Goal: Information Seeking & Learning: Check status

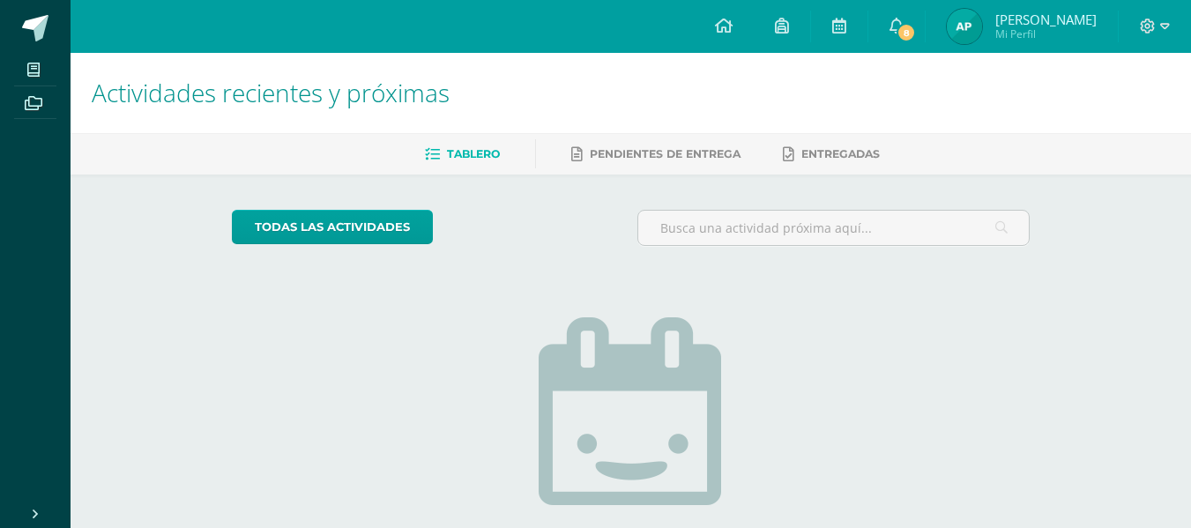
click at [982, 29] on img at bounding box center [964, 26] width 35 height 35
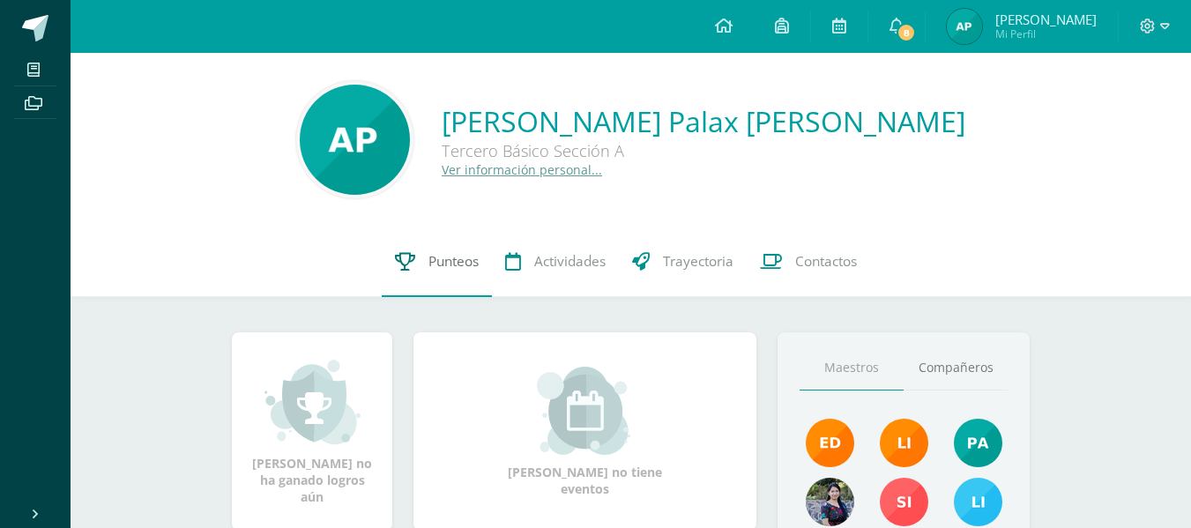
click at [411, 263] on icon at bounding box center [405, 261] width 20 height 19
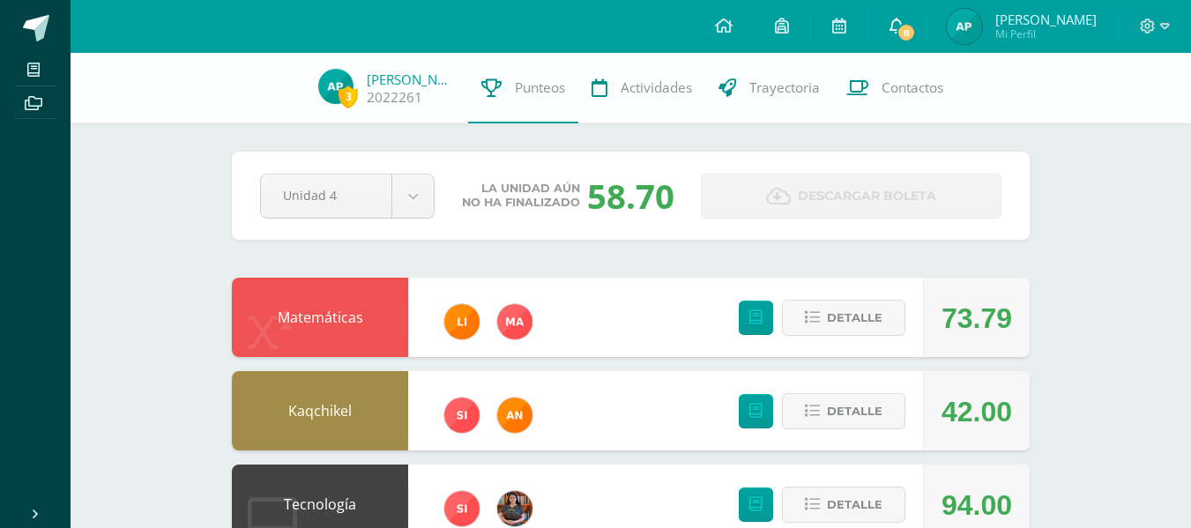
click at [903, 27] on icon at bounding box center [896, 26] width 14 height 16
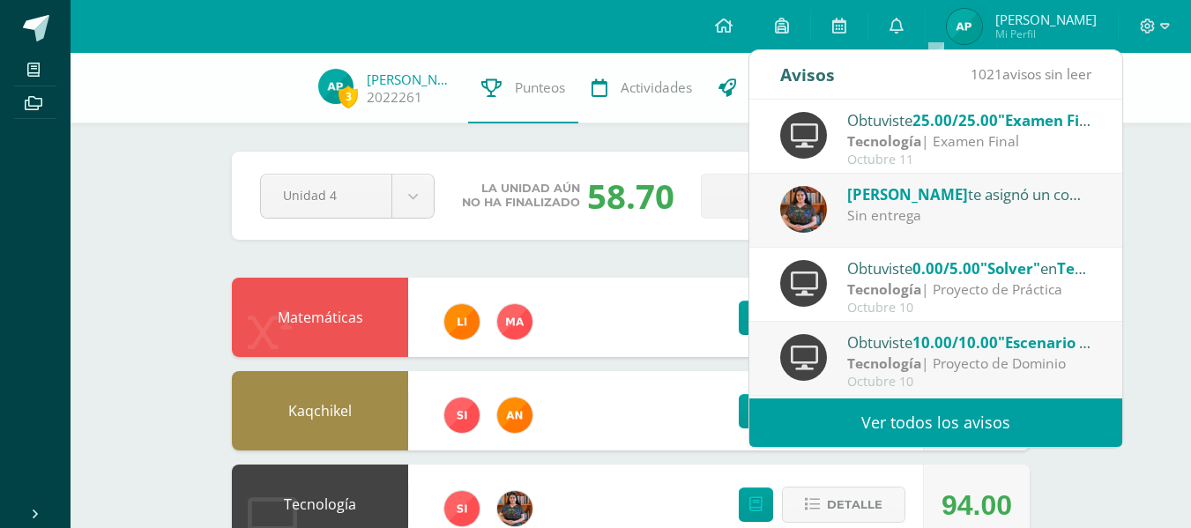
click at [945, 221] on div "Sin entrega" at bounding box center [969, 215] width 245 height 20
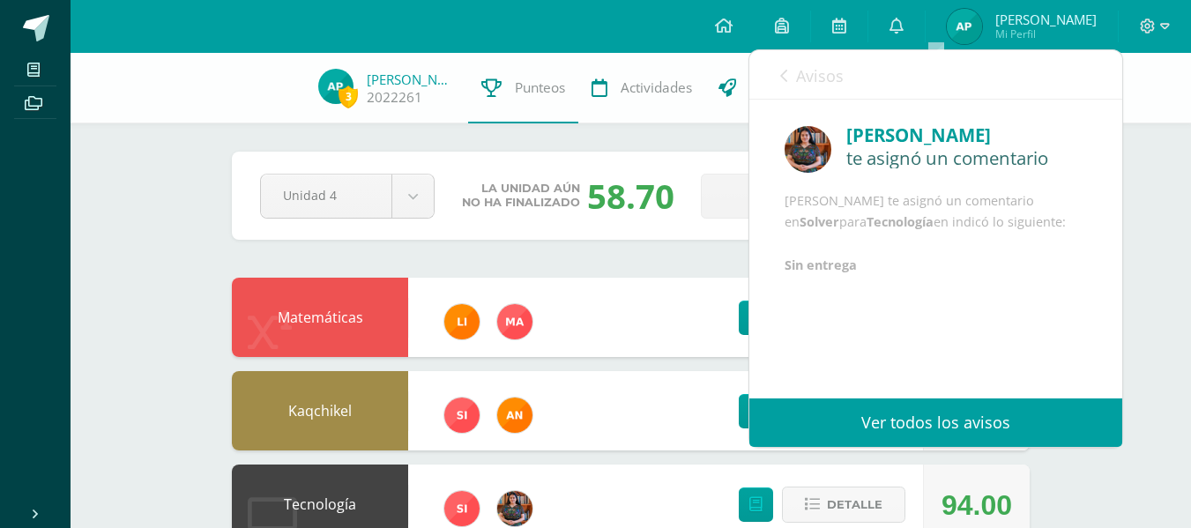
scroll to position [4, 0]
click at [908, 277] on div "Alexandra Bulux te asignó un comentario en Solver para Tecnología en indicó lo …" at bounding box center [935, 233] width 302 height 86
click at [850, 227] on div "Alexandra Bulux te asignó un comentario en Solver para Tecnología en indicó lo …" at bounding box center [935, 233] width 302 height 86
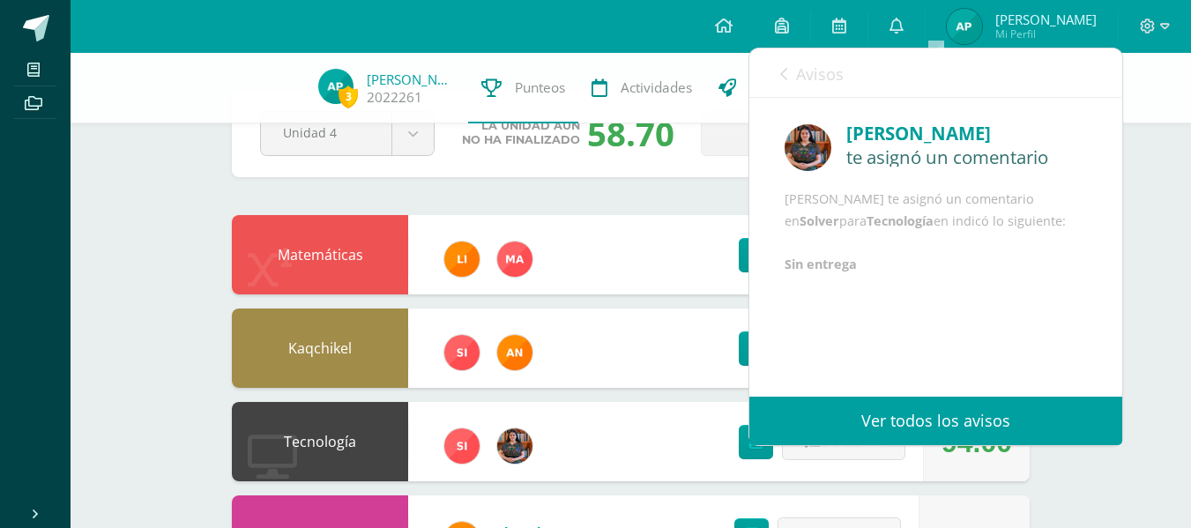
scroll to position [0, 0]
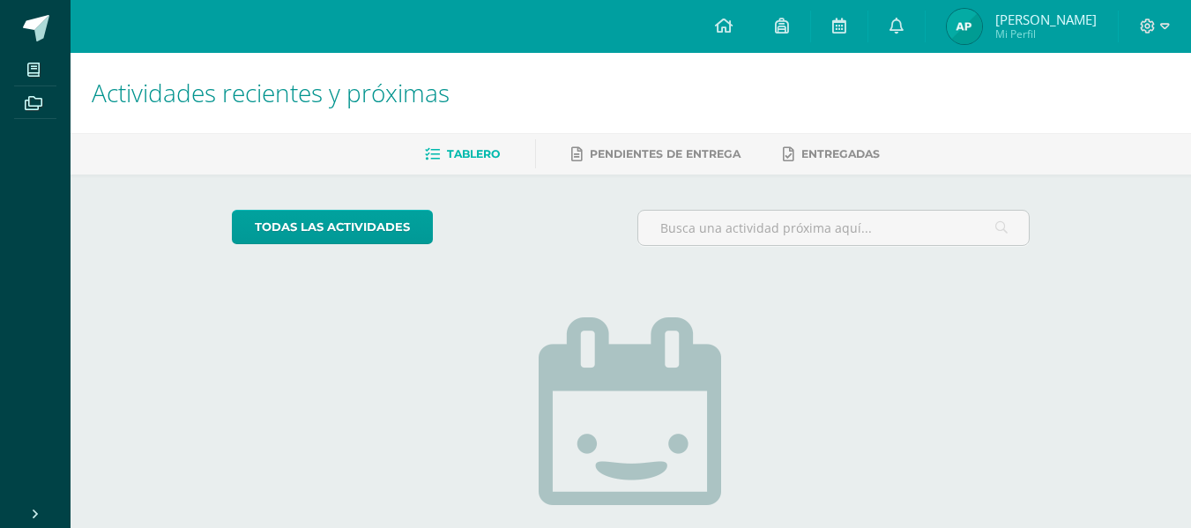
click at [982, 33] on img at bounding box center [964, 26] width 35 height 35
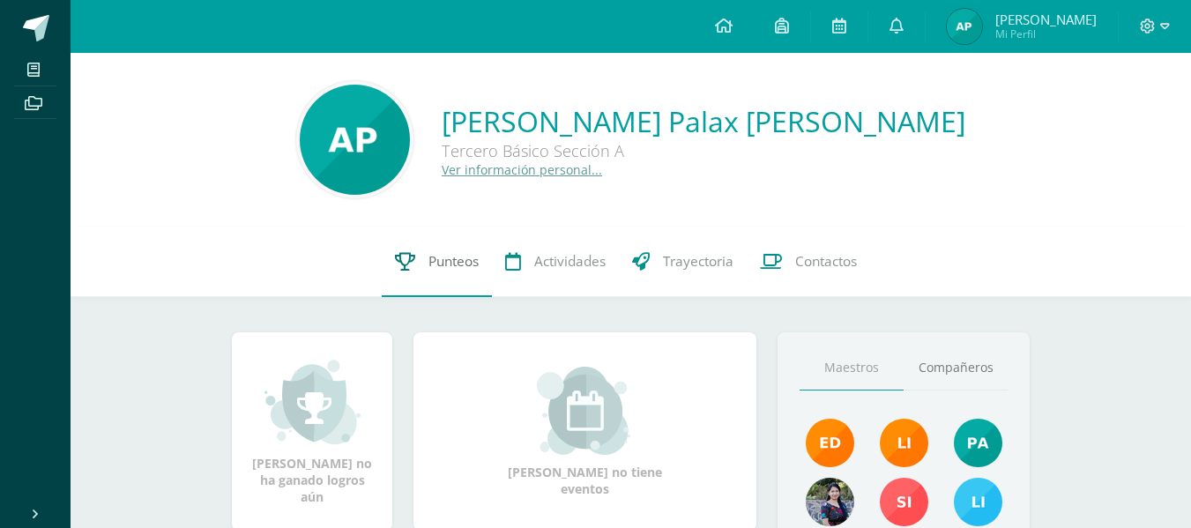
click at [441, 249] on link "Punteos" at bounding box center [437, 262] width 110 height 71
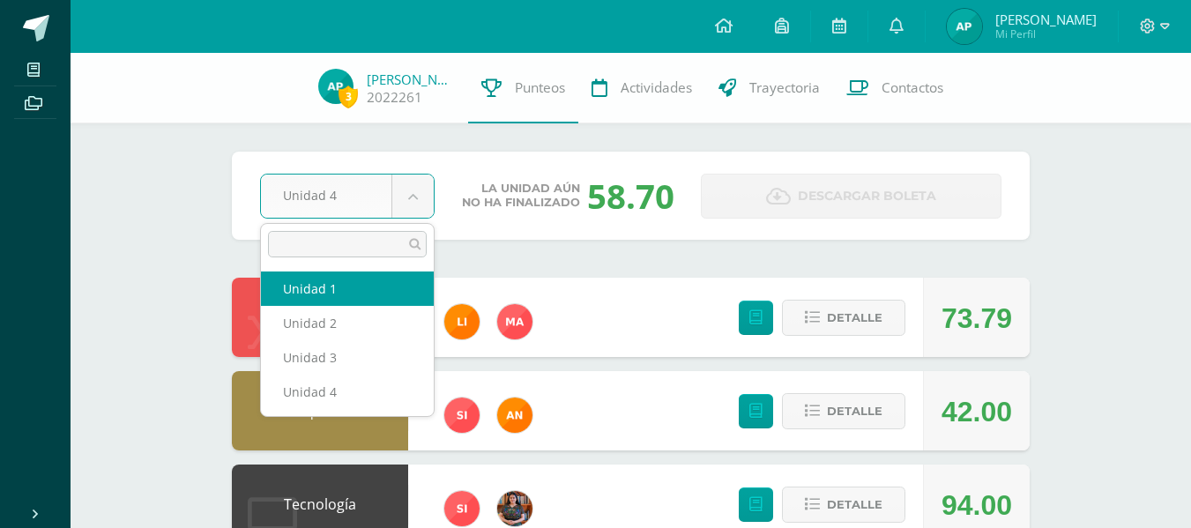
select select "Unidad 1"
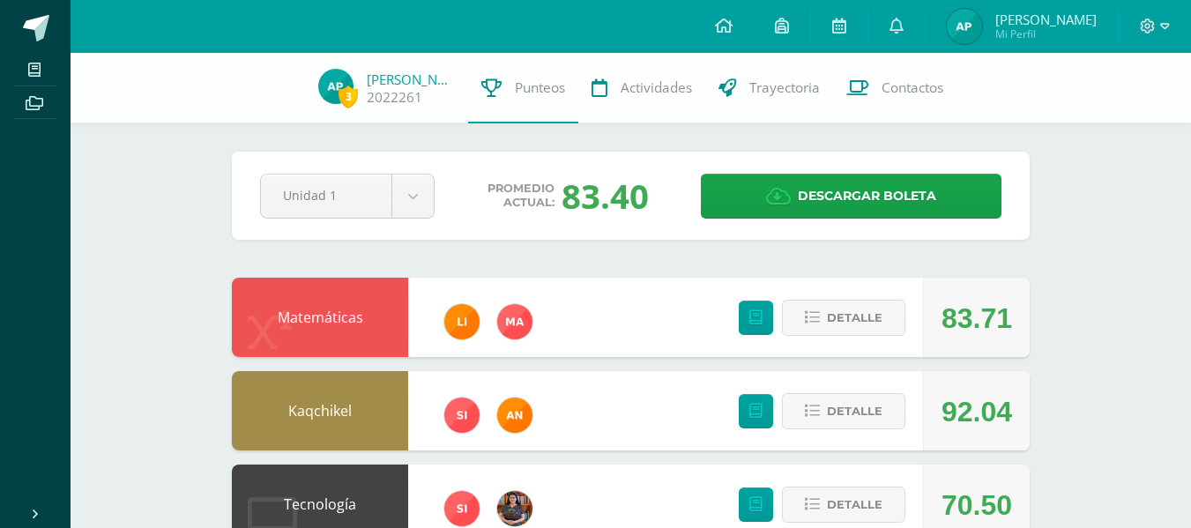
click at [607, 278] on div "Matemáticas 83.71 Detalle" at bounding box center [631, 317] width 798 height 79
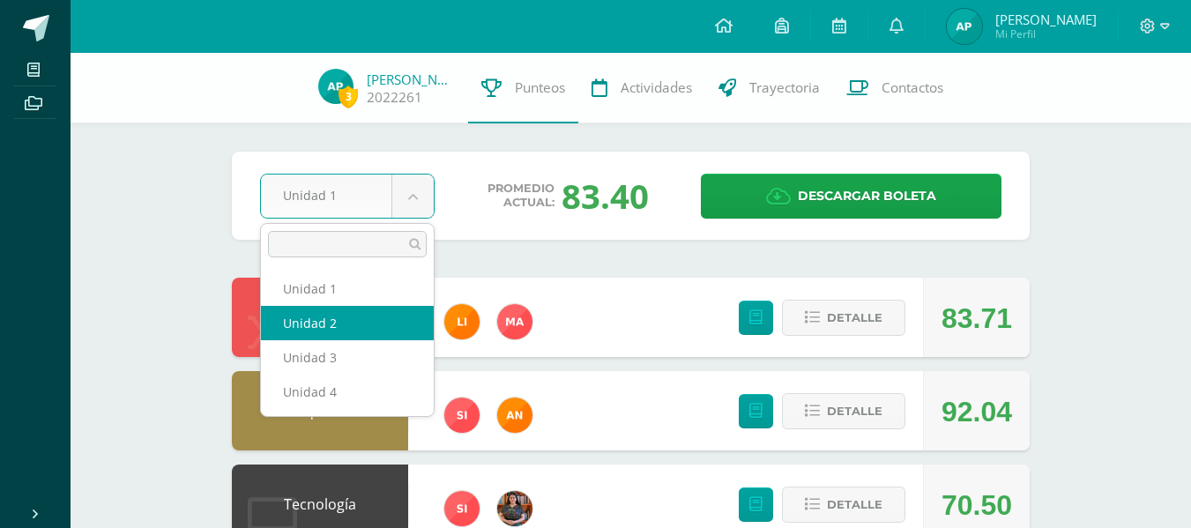
select select "Unidad 2"
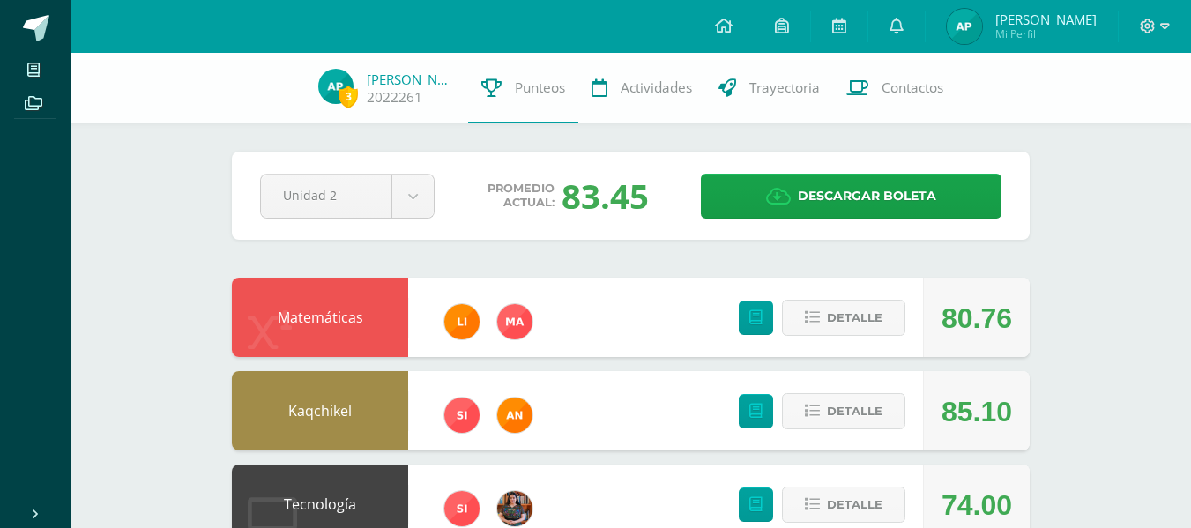
click at [429, 221] on div "Pendiente Unidad 2 Unidad 1 Unidad 2 Unidad 3 Unidad 4 Promedio actual: 83.45 D…" at bounding box center [631, 196] width 798 height 88
click at [428, 219] on div "Pendiente Unidad 2 Unidad 1 Unidad 2 Unidad 3 Unidad 4 Promedio actual: 83.45 D…" at bounding box center [631, 196] width 798 height 88
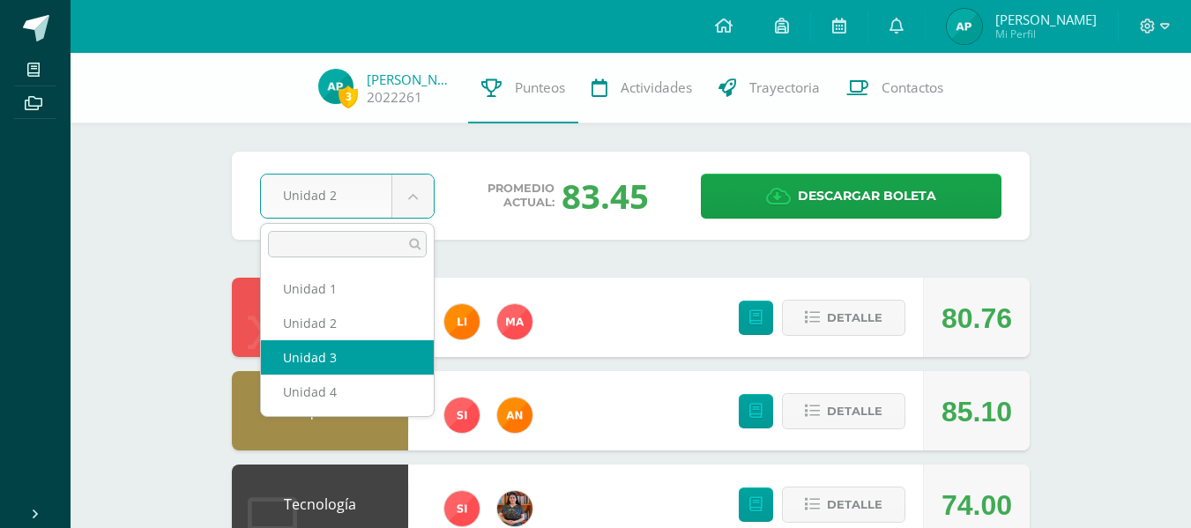
select select "Unidad 3"
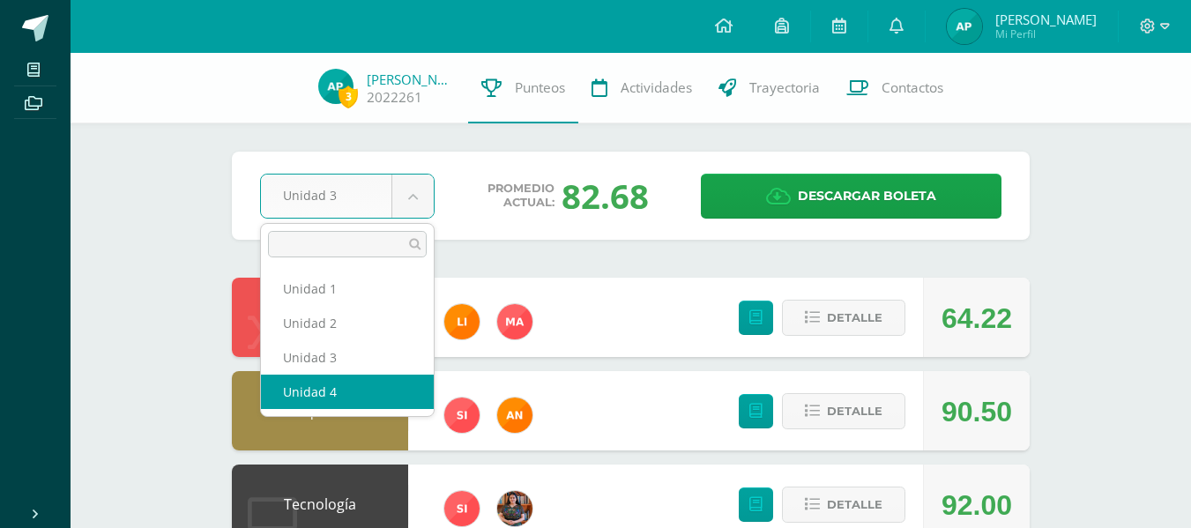
select select "Unidad 4"
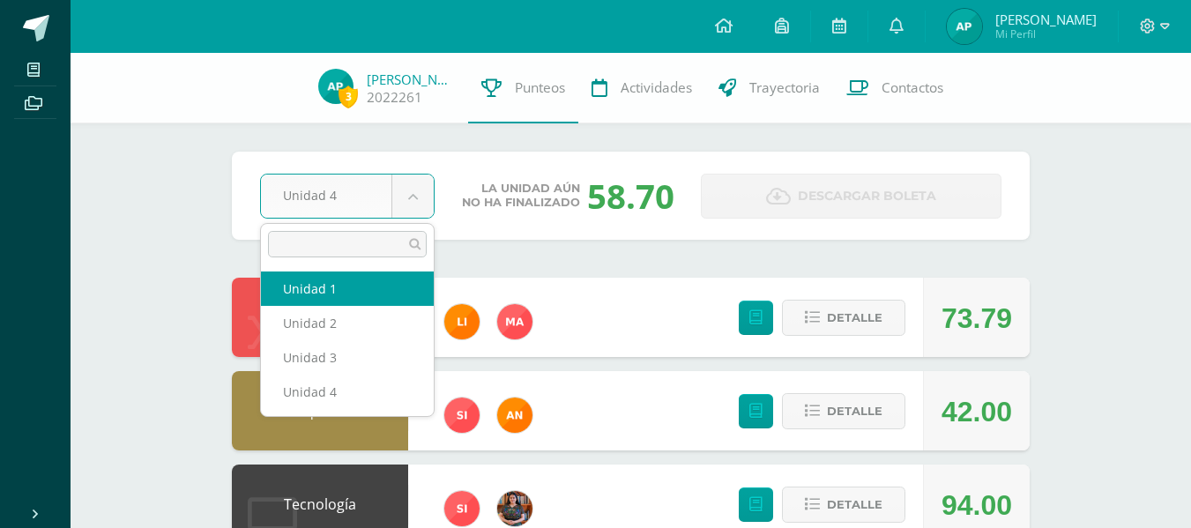
select select "Unidad 1"
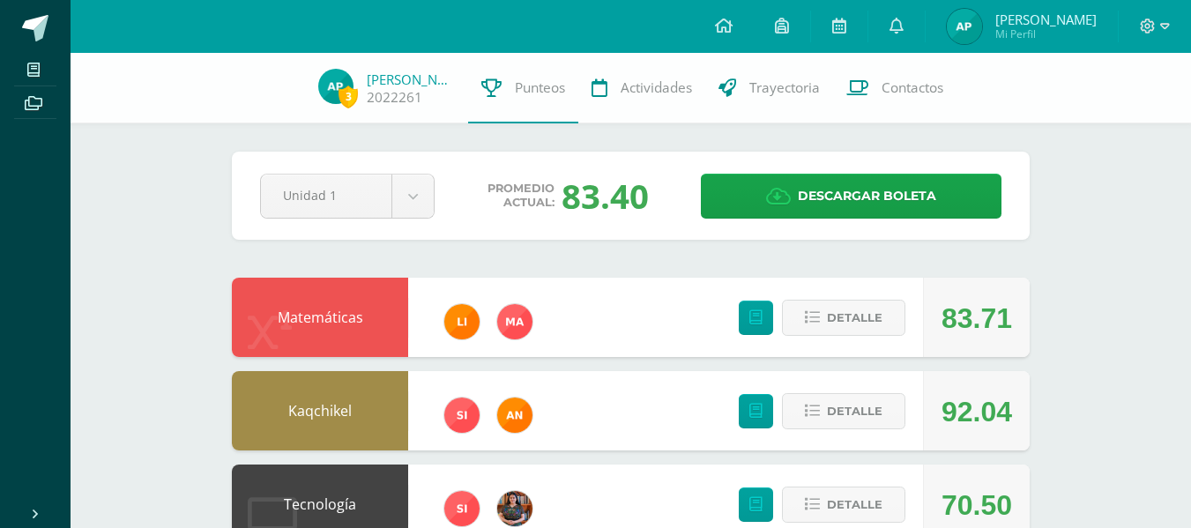
click at [464, 233] on div "Pendiente Unidad 1 Unidad 1 Unidad 2 Unidad 3 Unidad 4 Promedio actual: 83.40 D…" at bounding box center [631, 196] width 798 height 88
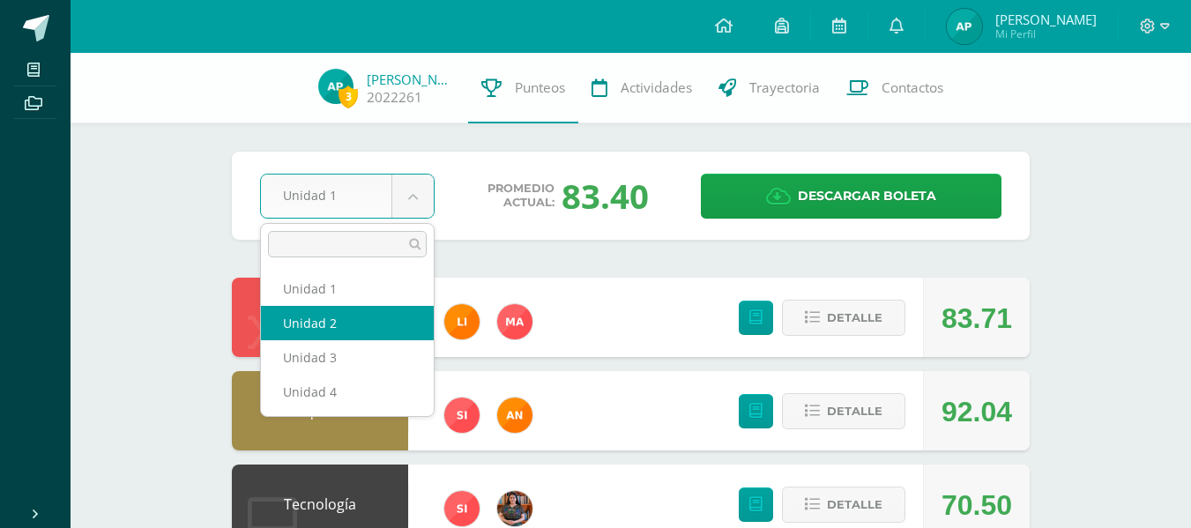
select select "Unidad 2"
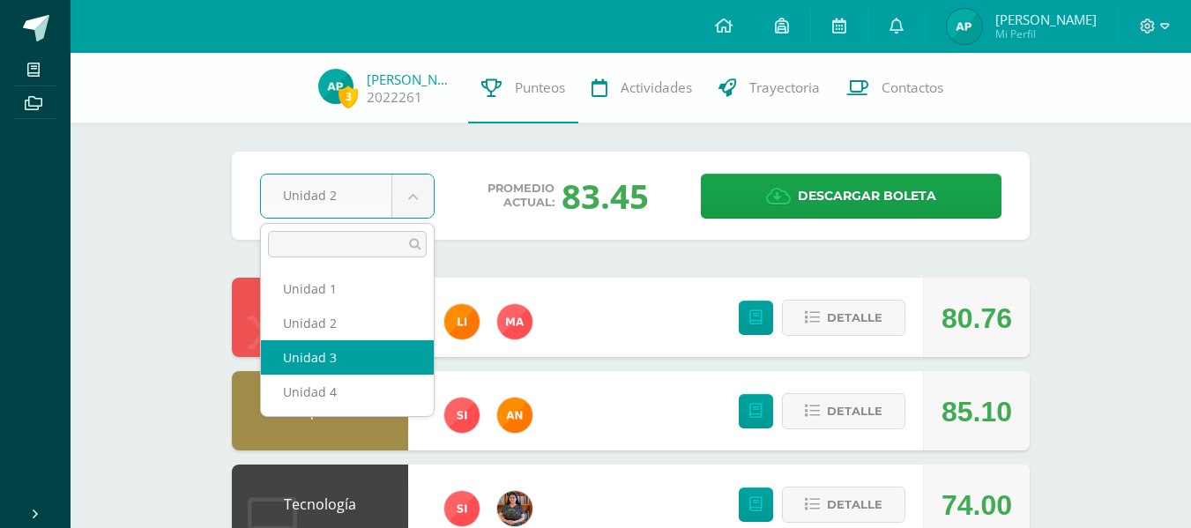
select select "Unidad 3"
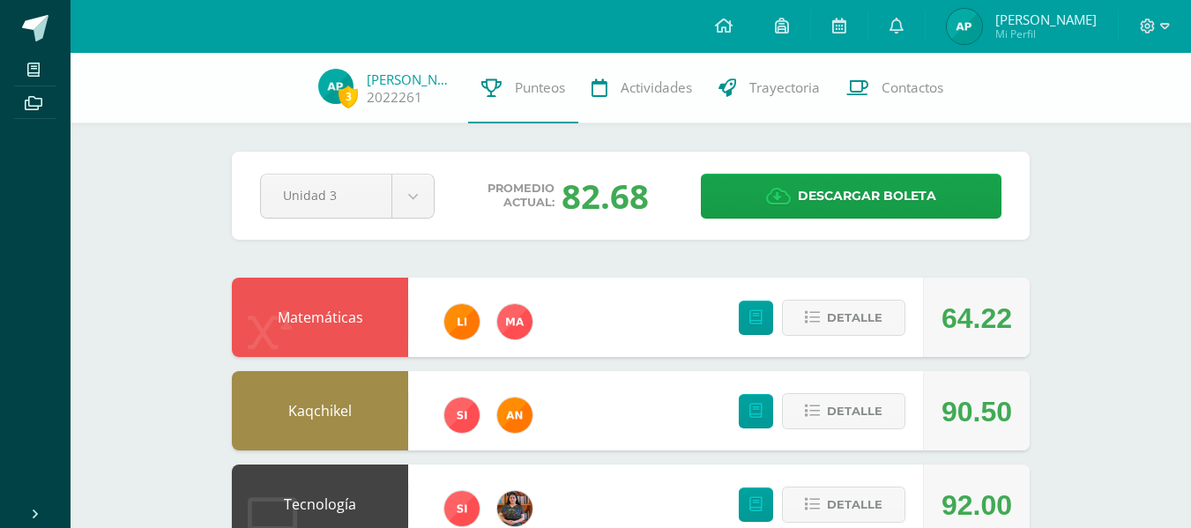
click at [459, 227] on div "Pendiente Unidad 3 Unidad 1 Unidad 2 Unidad 3 Unidad 4 Promedio actual: 82.68 D…" at bounding box center [631, 196] width 798 height 88
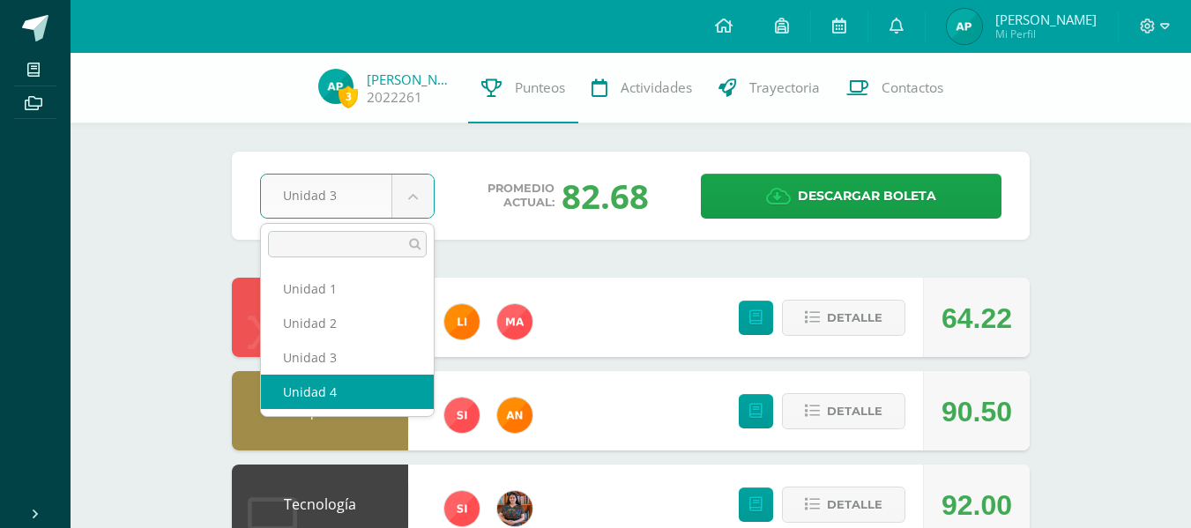
select select "Unidad 4"
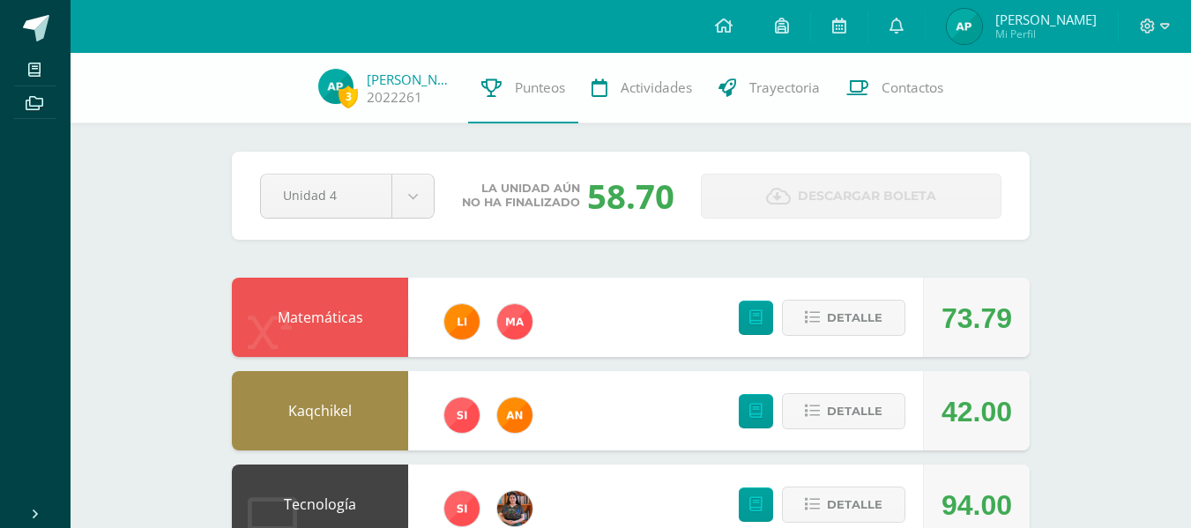
click at [450, 239] on div "Pendiente Unidad 4 Unidad 1 Unidad 2 Unidad 3 Unidad 4 La unidad aún no ha fina…" at bounding box center [631, 196] width 798 height 88
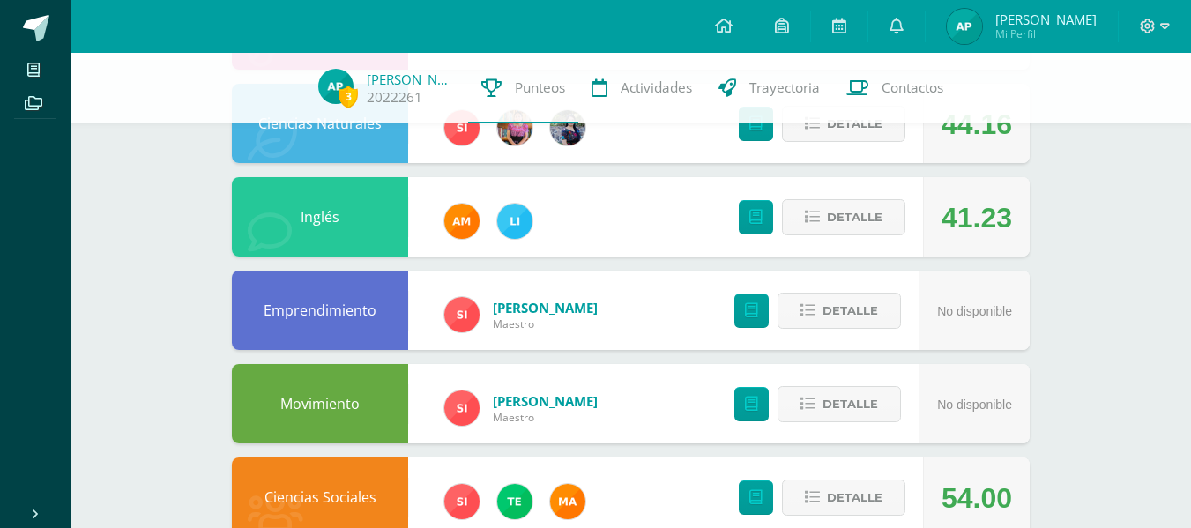
scroll to position [705, 0]
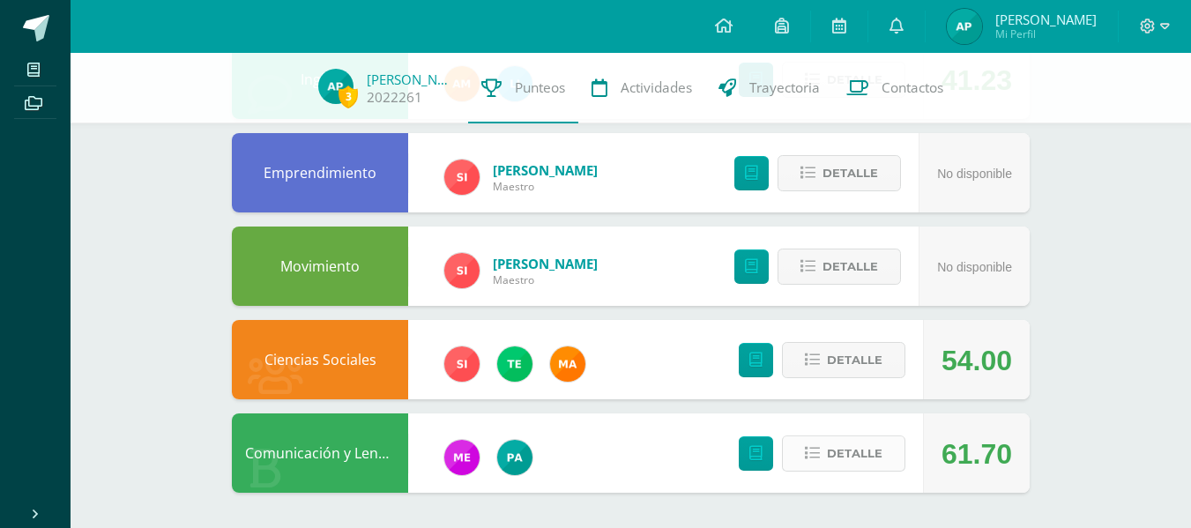
click at [831, 447] on span "Detalle" at bounding box center [855, 453] width 56 height 33
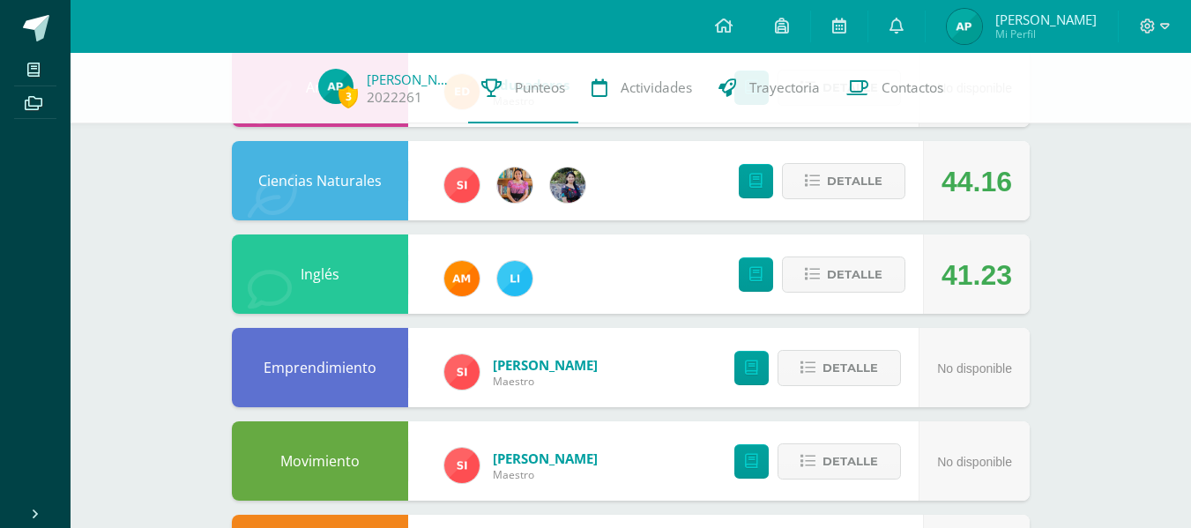
scroll to position [509, 0]
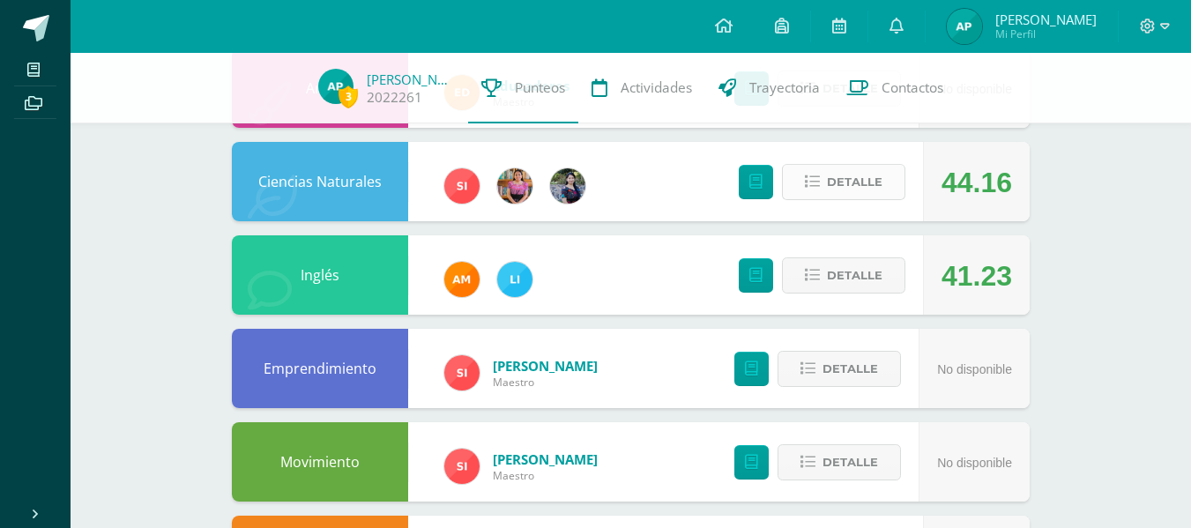
click at [883, 188] on button "Detalle" at bounding box center [843, 182] width 123 height 36
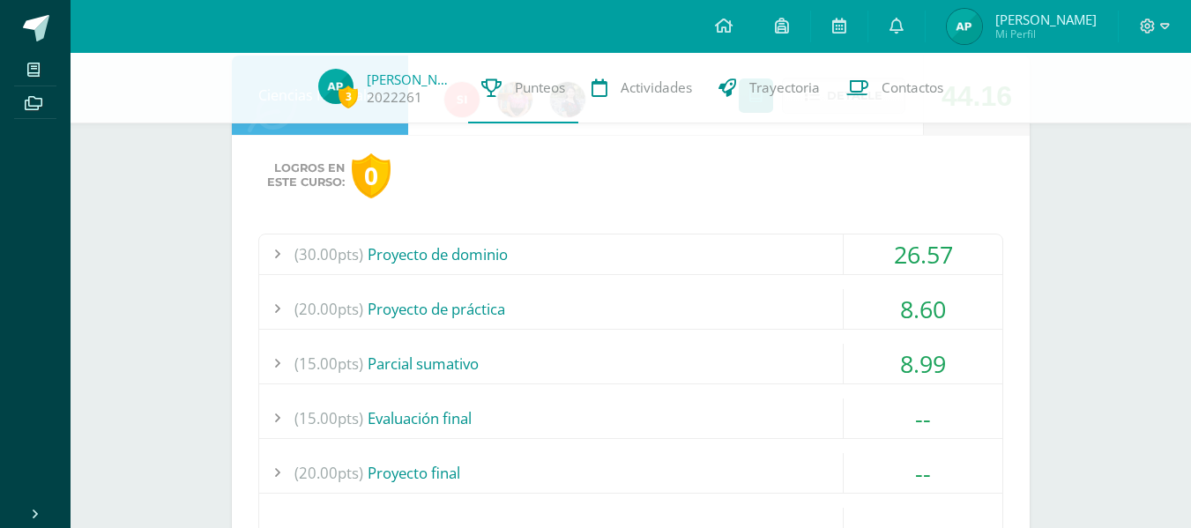
scroll to position [603, 0]
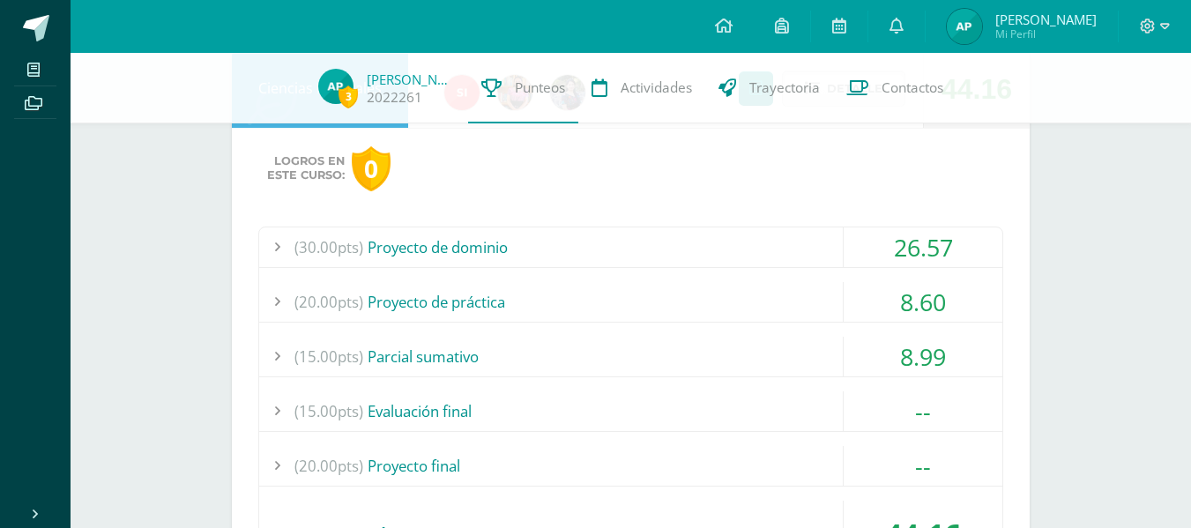
click at [629, 302] on div "(20.00pts) Proyecto de práctica" at bounding box center [630, 302] width 743 height 40
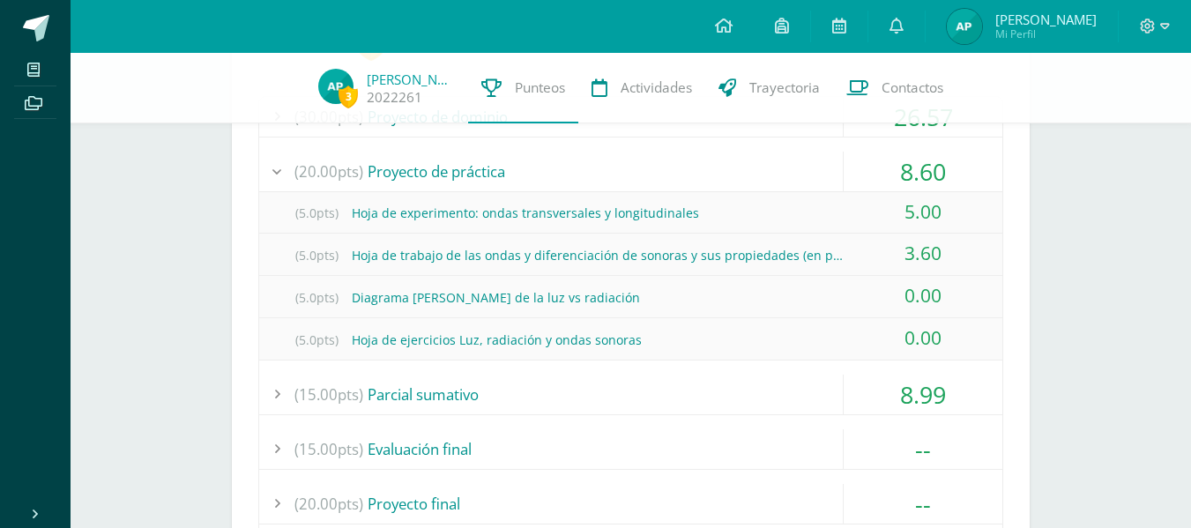
scroll to position [735, 0]
click at [504, 377] on div "(15.00pts) Parcial sumativo" at bounding box center [630, 393] width 743 height 40
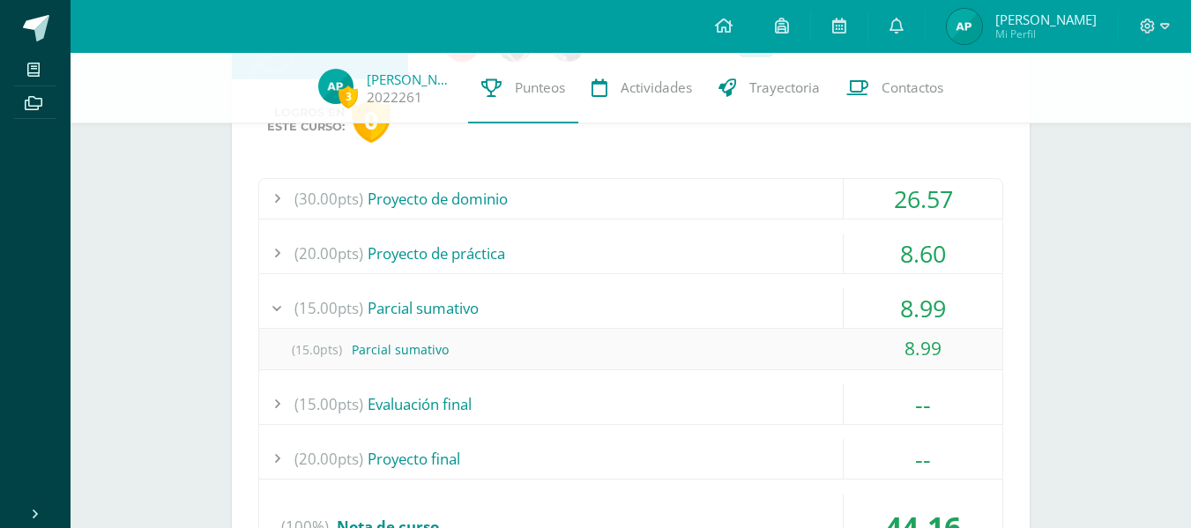
scroll to position [645, 0]
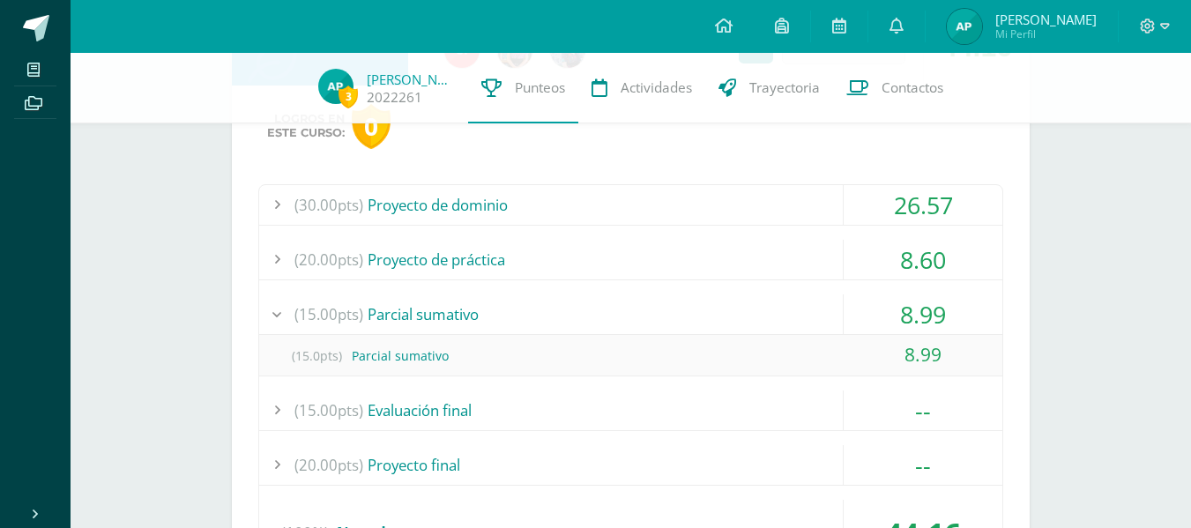
click at [484, 241] on div "(20.00pts) Proyecto de práctica" at bounding box center [630, 260] width 743 height 40
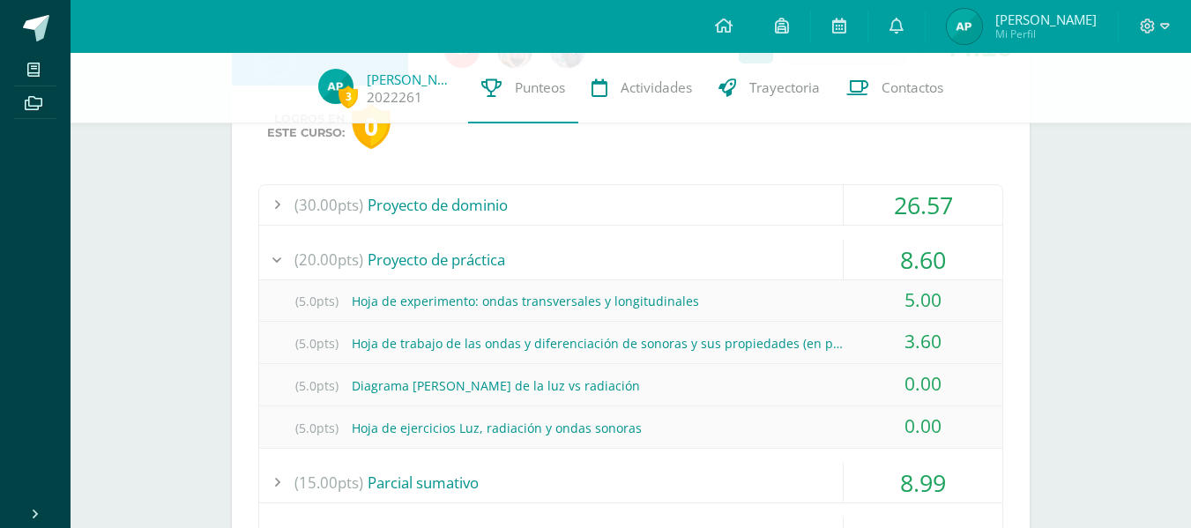
click at [475, 256] on div "(20.00pts) Proyecto de práctica" at bounding box center [630, 260] width 743 height 40
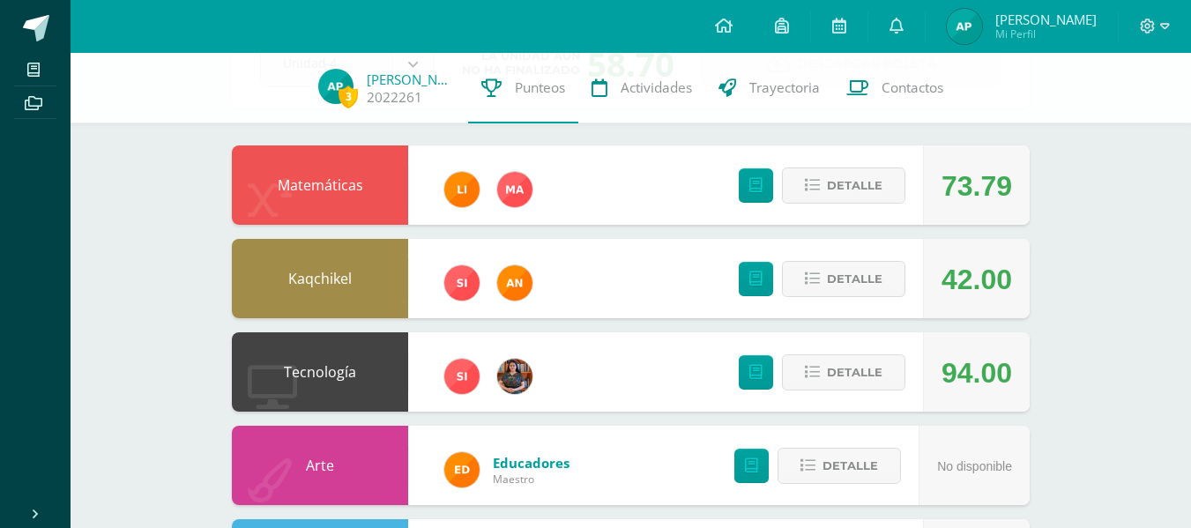
scroll to position [134, 0]
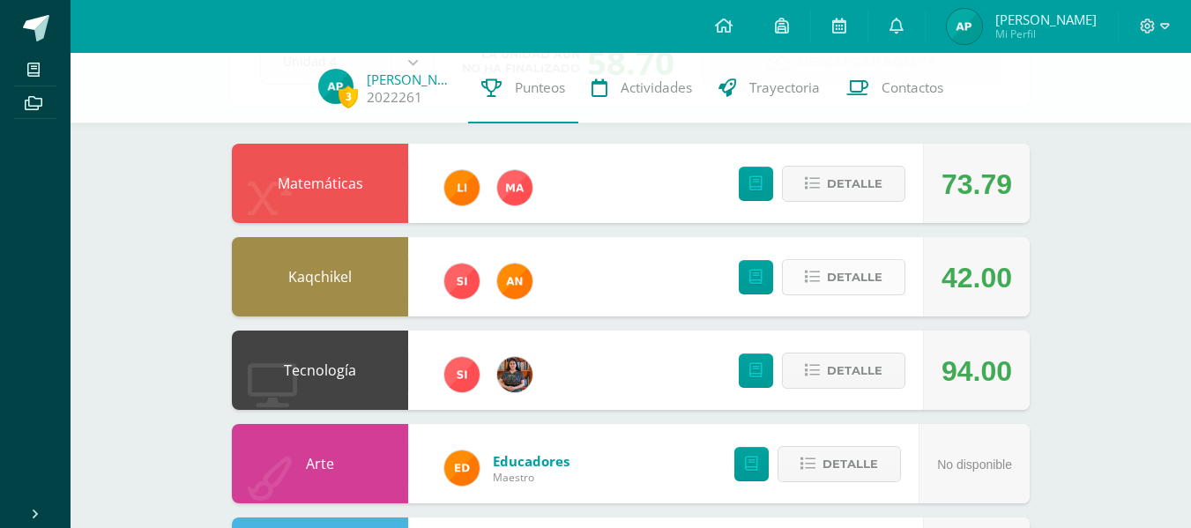
click at [814, 277] on icon at bounding box center [812, 277] width 15 height 15
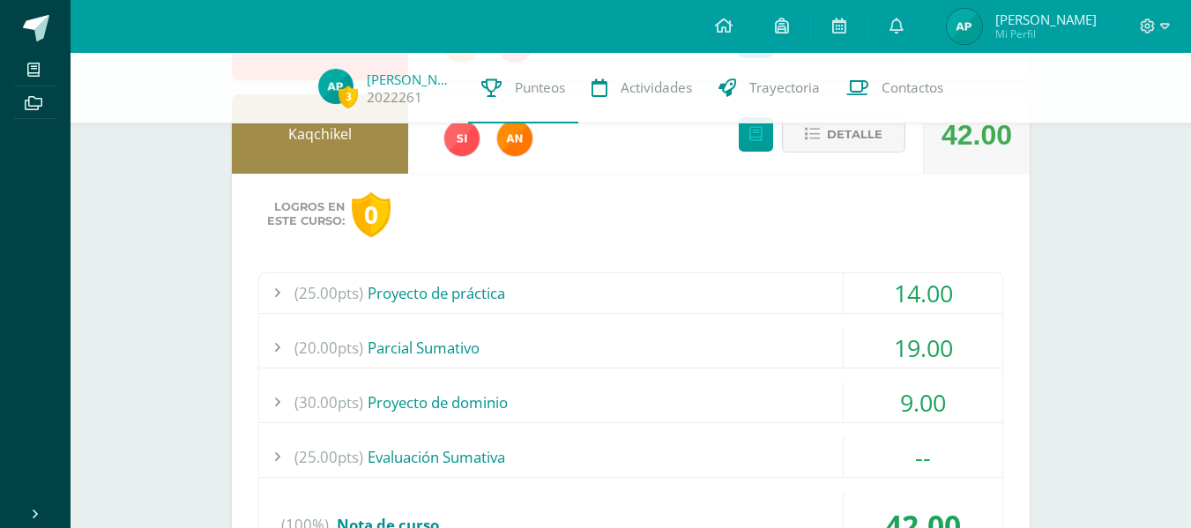
scroll to position [343, 0]
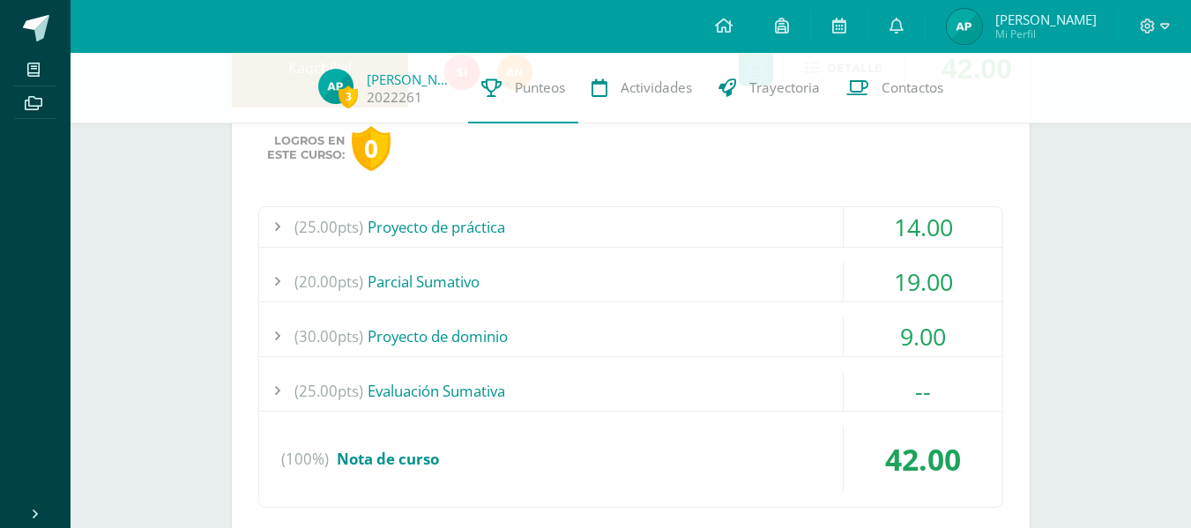
click at [520, 343] on div "(30.00pts) Proyecto de dominio" at bounding box center [630, 336] width 743 height 40
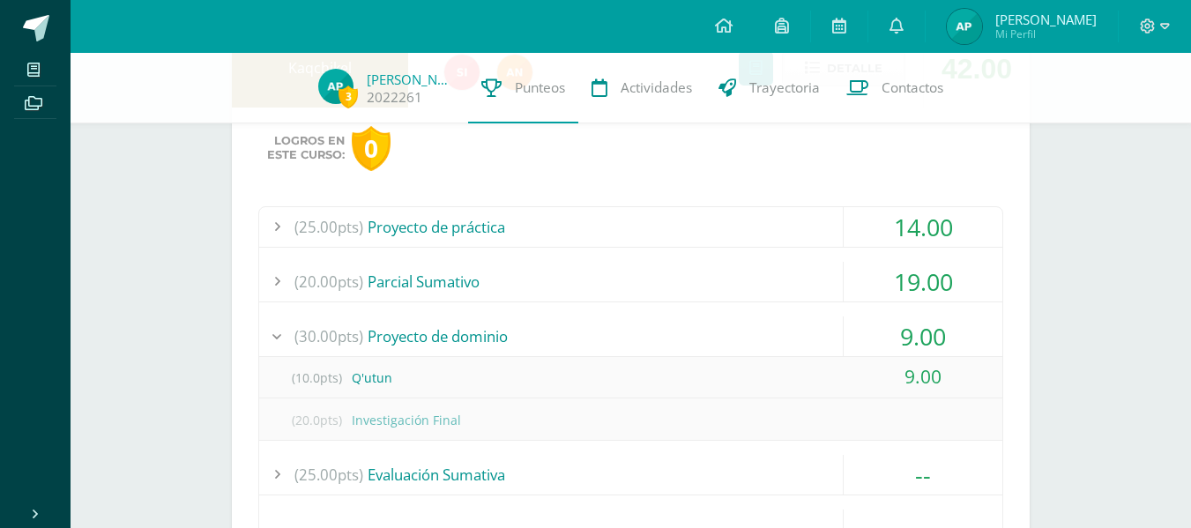
click at [523, 289] on div "(20.00pts) Parcial Sumativo" at bounding box center [630, 282] width 743 height 40
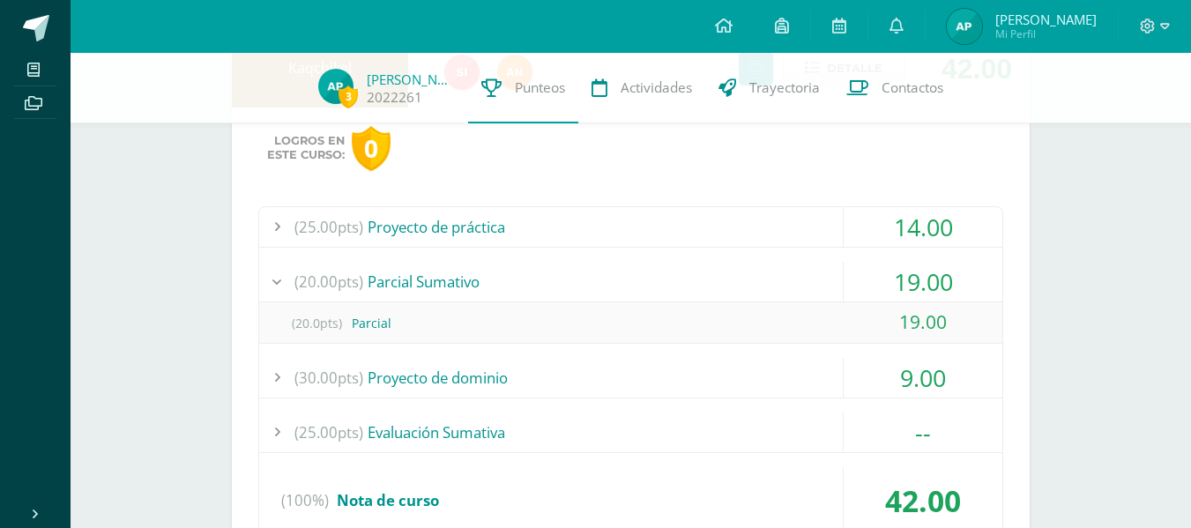
click at [580, 227] on div "(25.00pts) Proyecto de práctica" at bounding box center [630, 227] width 743 height 40
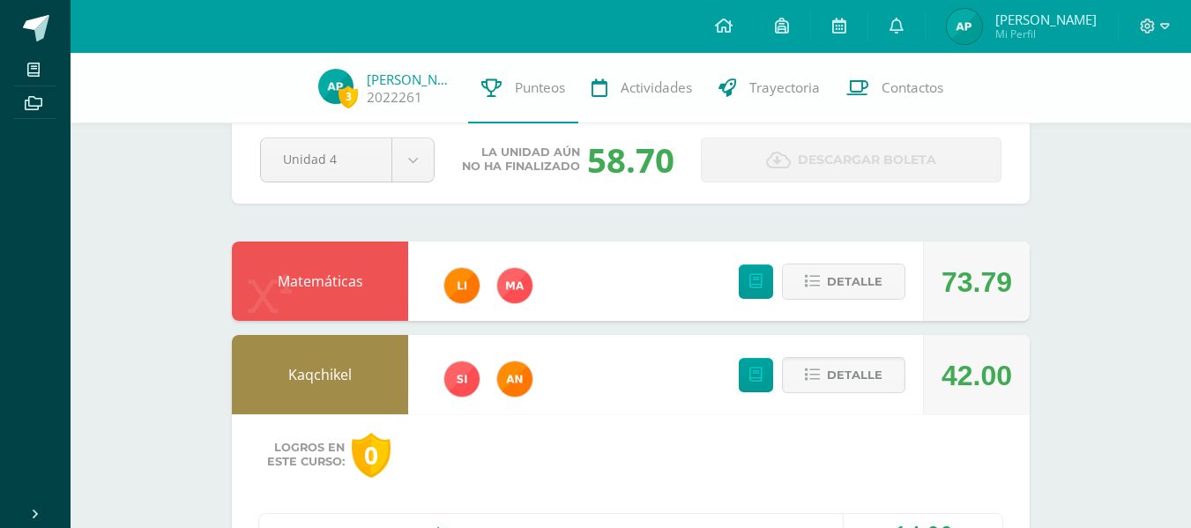
scroll to position [0, 0]
